Goal: Information Seeking & Learning: Learn about a topic

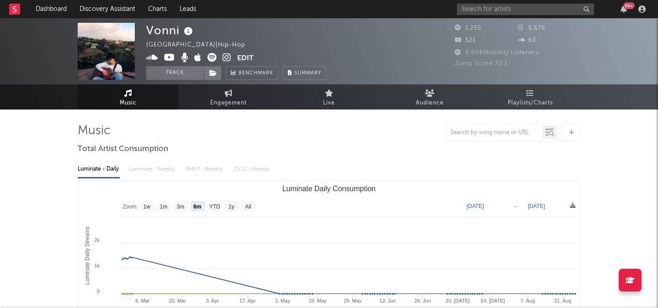
select select "6m"
click at [479, 10] on input "text" at bounding box center [525, 9] width 137 height 11
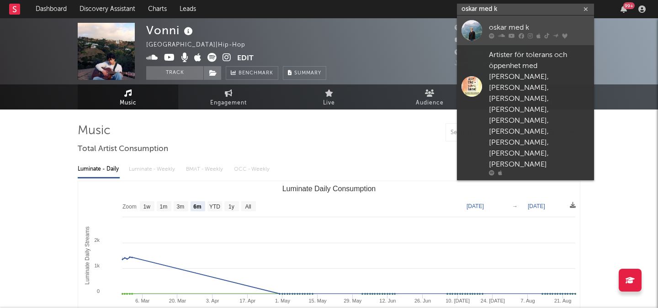
type input "oskar med k"
click at [517, 19] on link "oskar med k" at bounding box center [525, 31] width 137 height 30
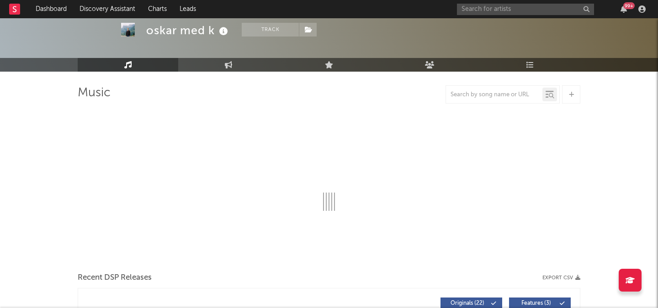
scroll to position [47, 0]
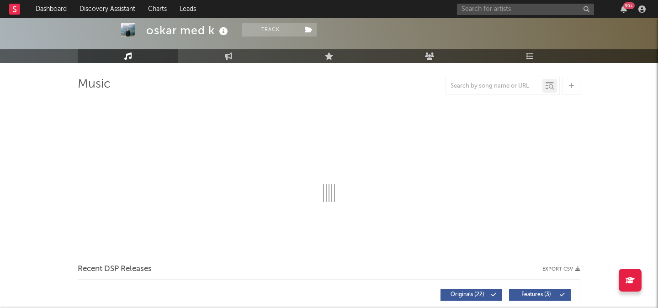
select select "6m"
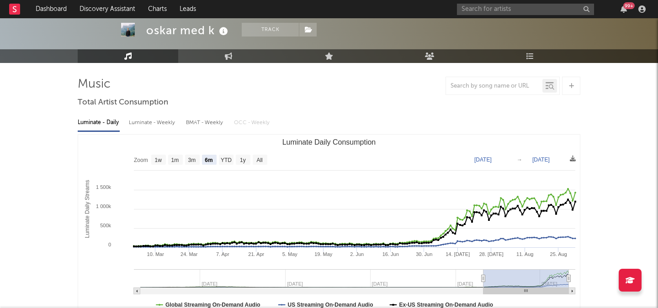
click at [474, 17] on div "99 +" at bounding box center [553, 9] width 192 height 18
click at [475, 15] on div "99 +" at bounding box center [553, 9] width 192 height 18
click at [474, 11] on input "text" at bounding box center [525, 9] width 137 height 11
